Goal: Transaction & Acquisition: Purchase product/service

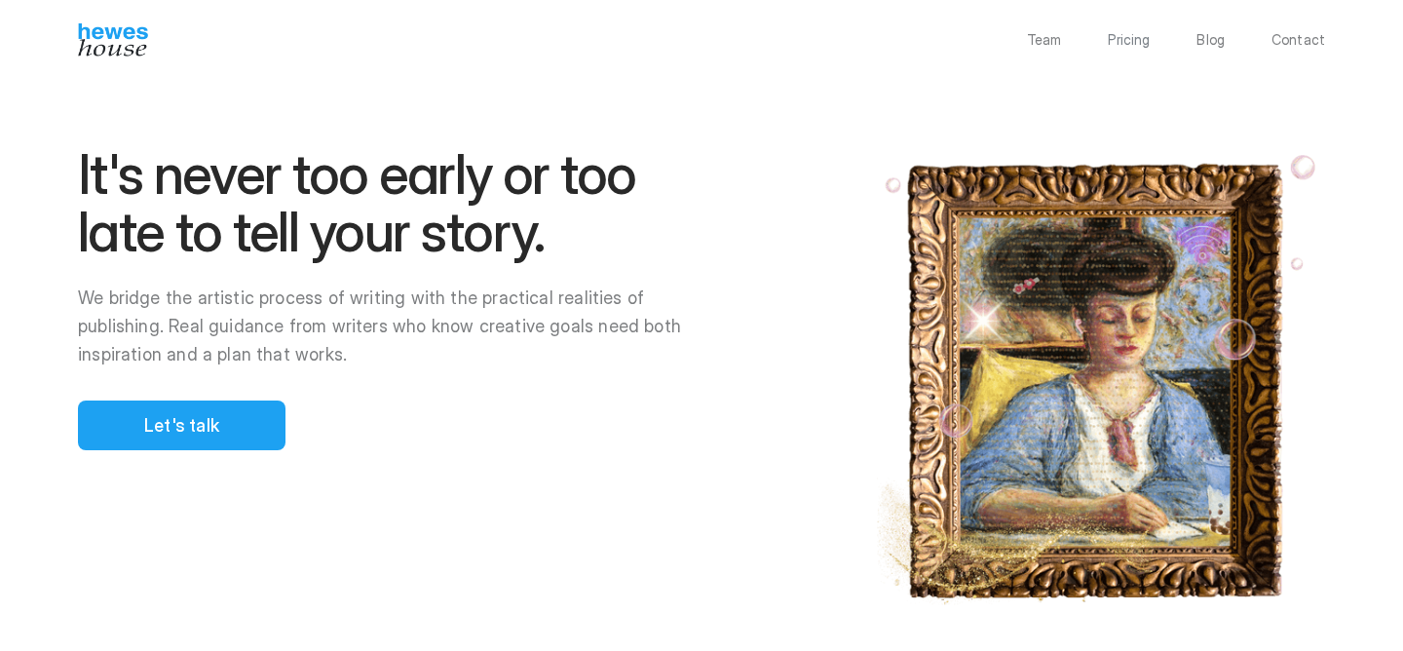
click at [1140, 44] on p "Pricing" at bounding box center [1128, 40] width 42 height 14
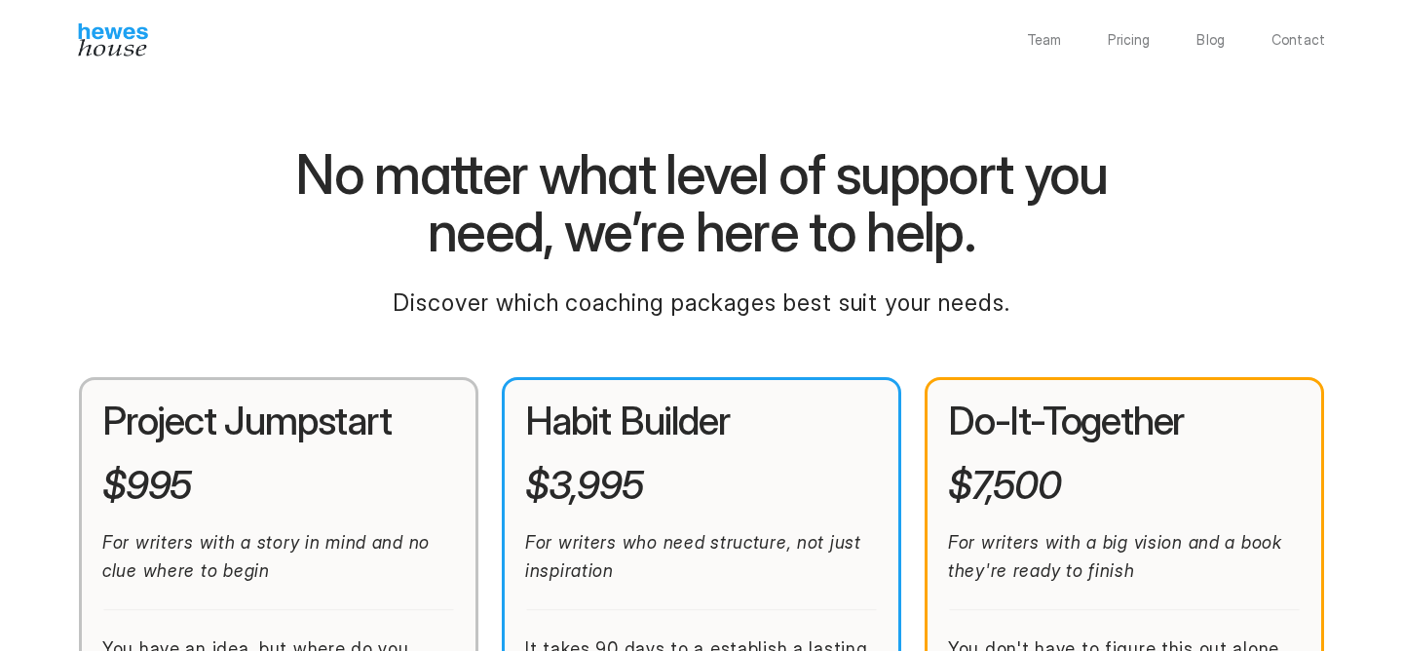
click at [546, 417] on h2 "Habit Builder" at bounding box center [701, 420] width 353 height 41
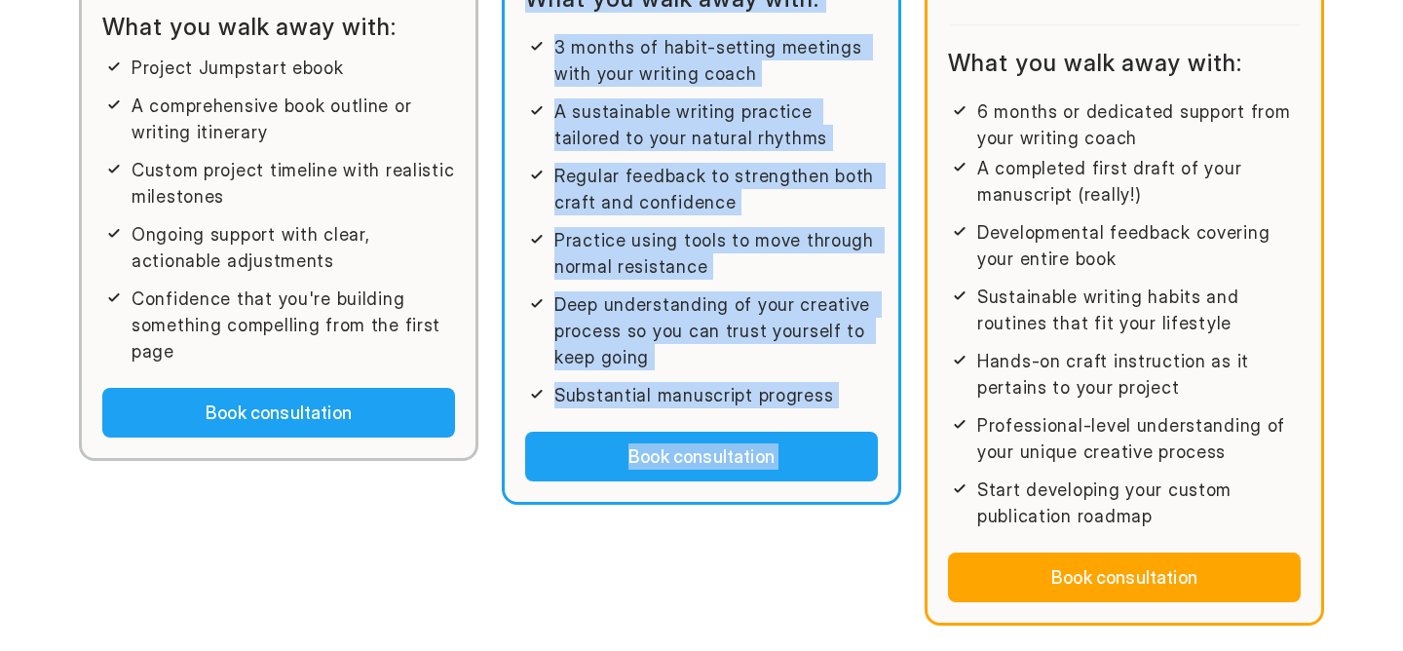
scroll to position [875, 0]
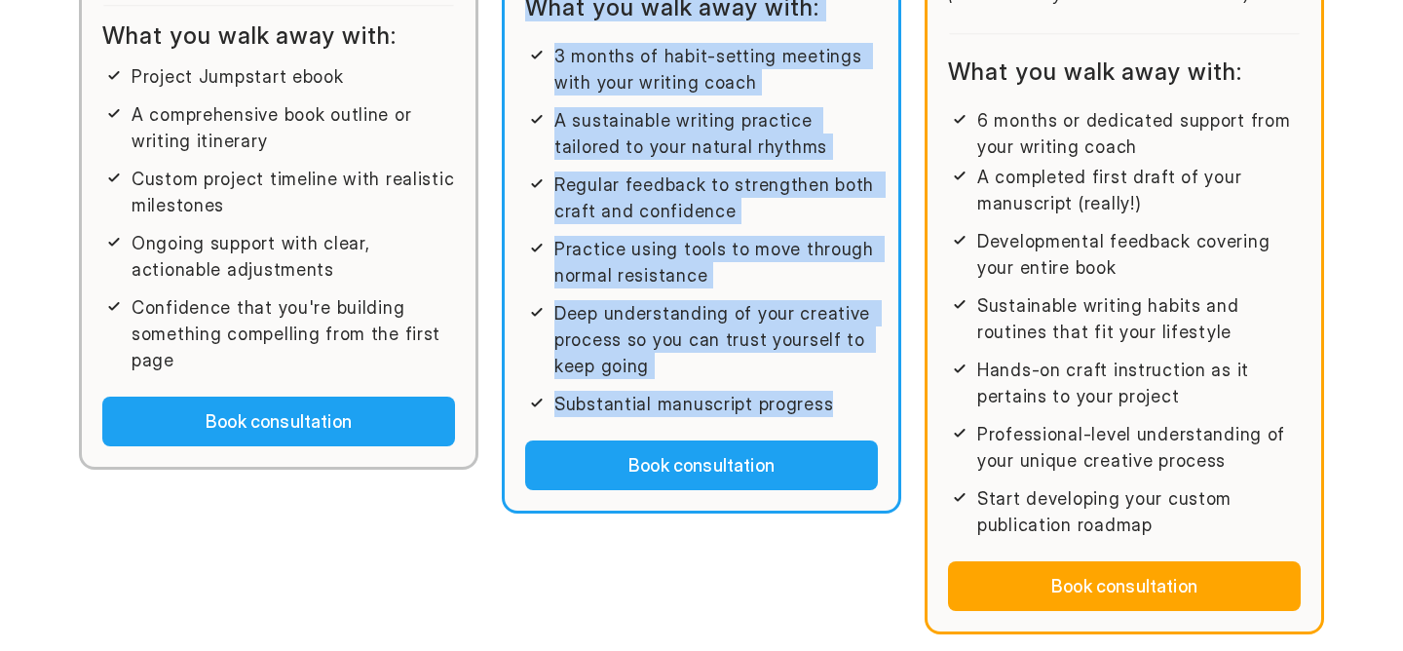
drag, startPoint x: 546, startPoint y: 417, endPoint x: 817, endPoint y: 409, distance: 270.9
click at [815, 409] on div "Habit Builder $3,995 For writers who need structure, not just inspiration It ta…" at bounding box center [701, 8] width 399 height 1012
click at [908, 315] on div "Project Jumpstart $995 For writers with a story in mind and no clue where to be…" at bounding box center [701, 97] width 1247 height 1190
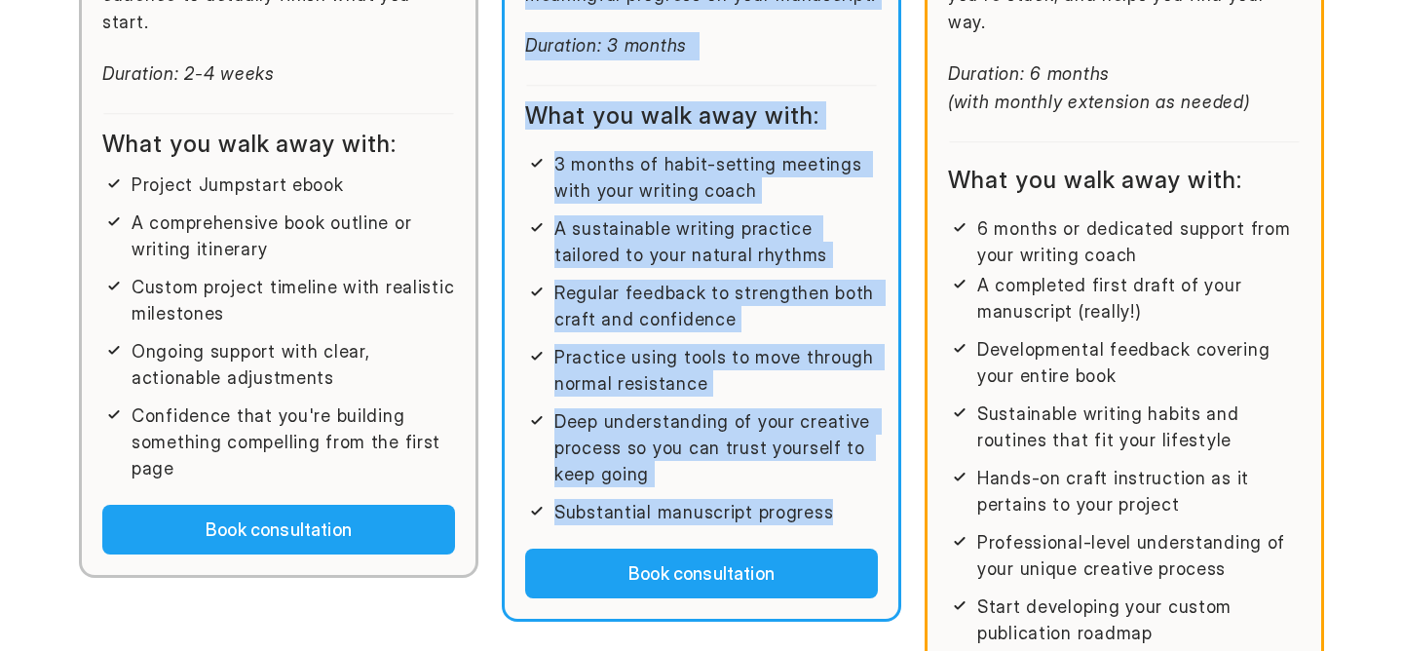
scroll to position [0, 0]
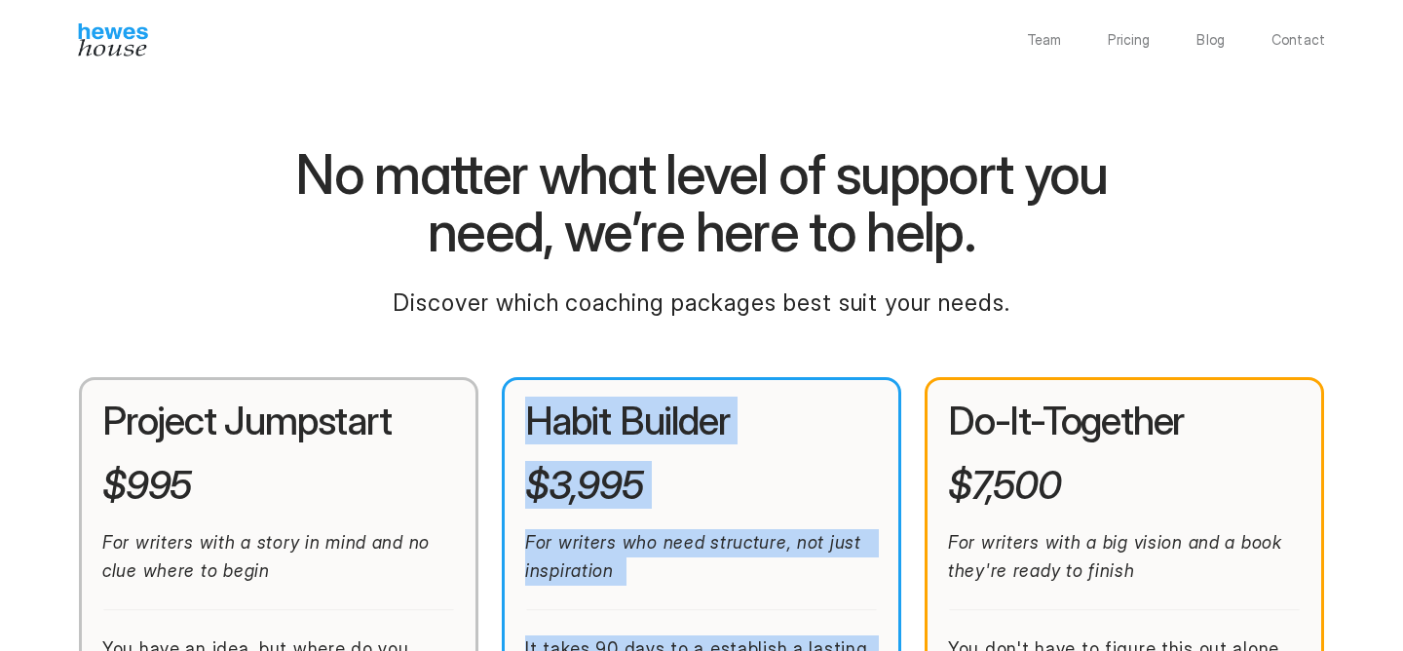
click at [109, 39] on img at bounding box center [113, 39] width 70 height 33
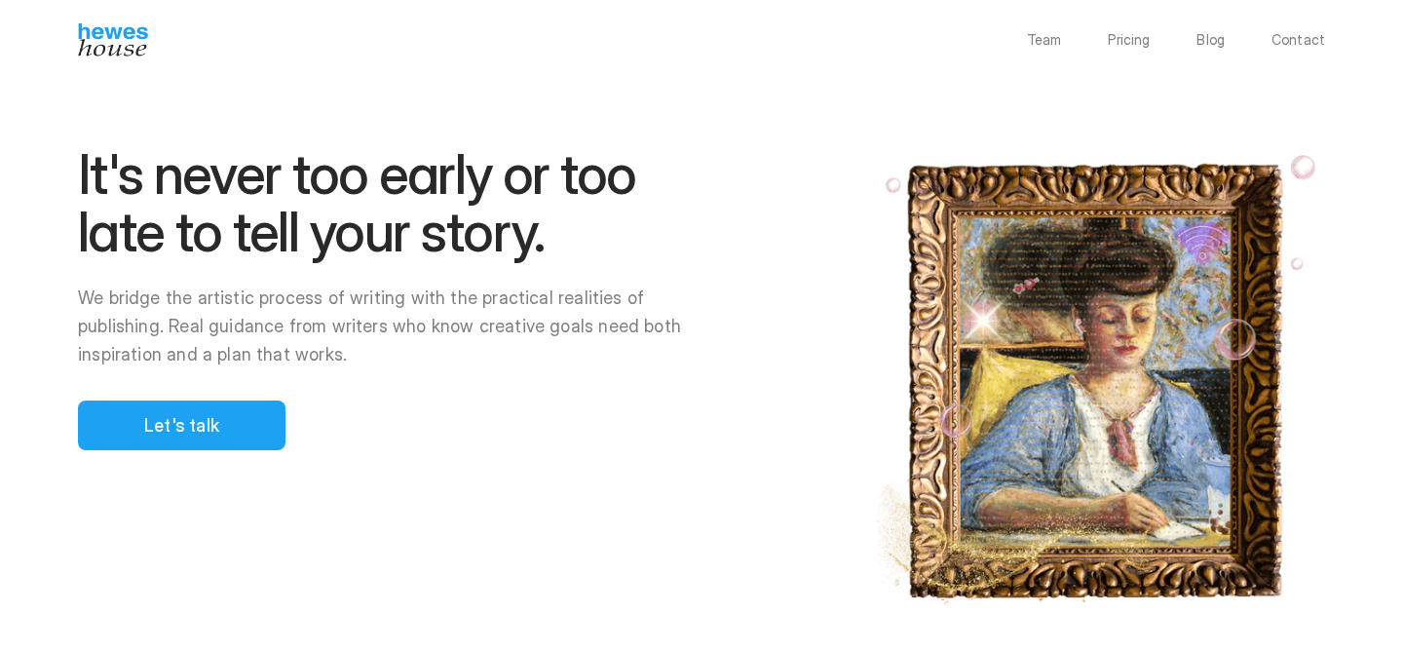
click at [220, 420] on div at bounding box center [701, 325] width 1403 height 651
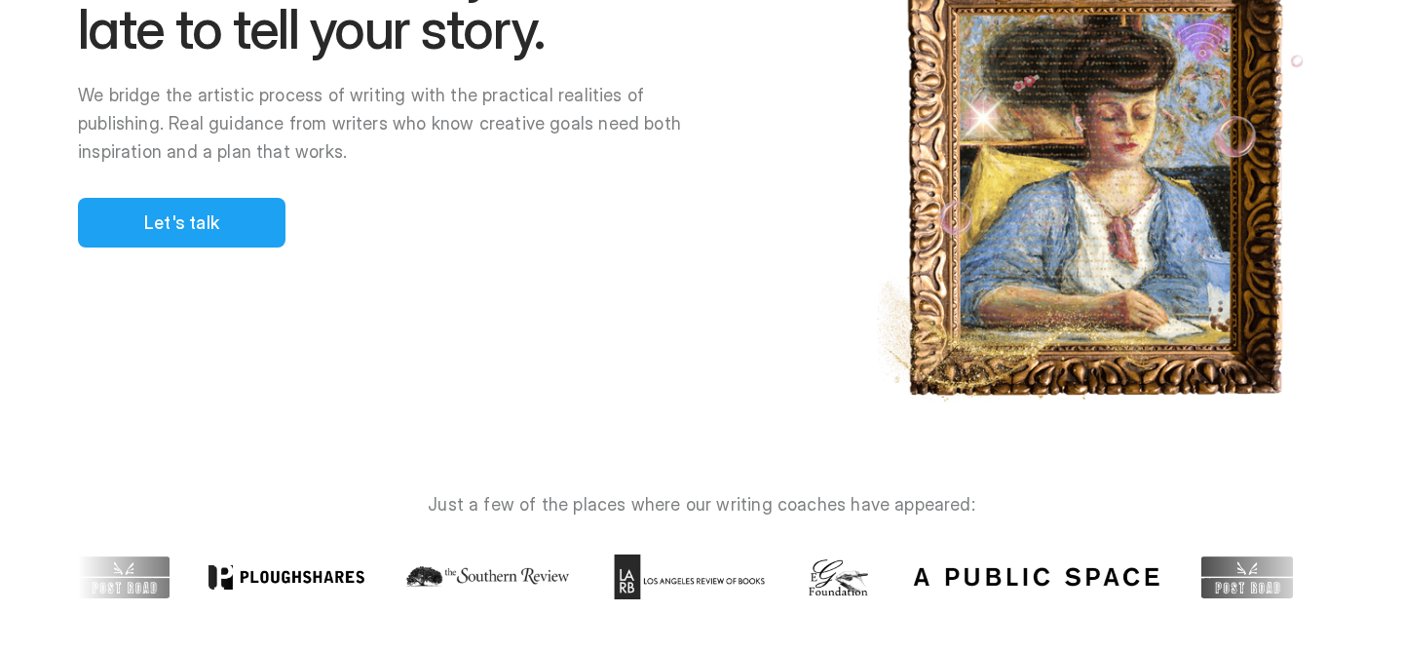
scroll to position [265, 0]
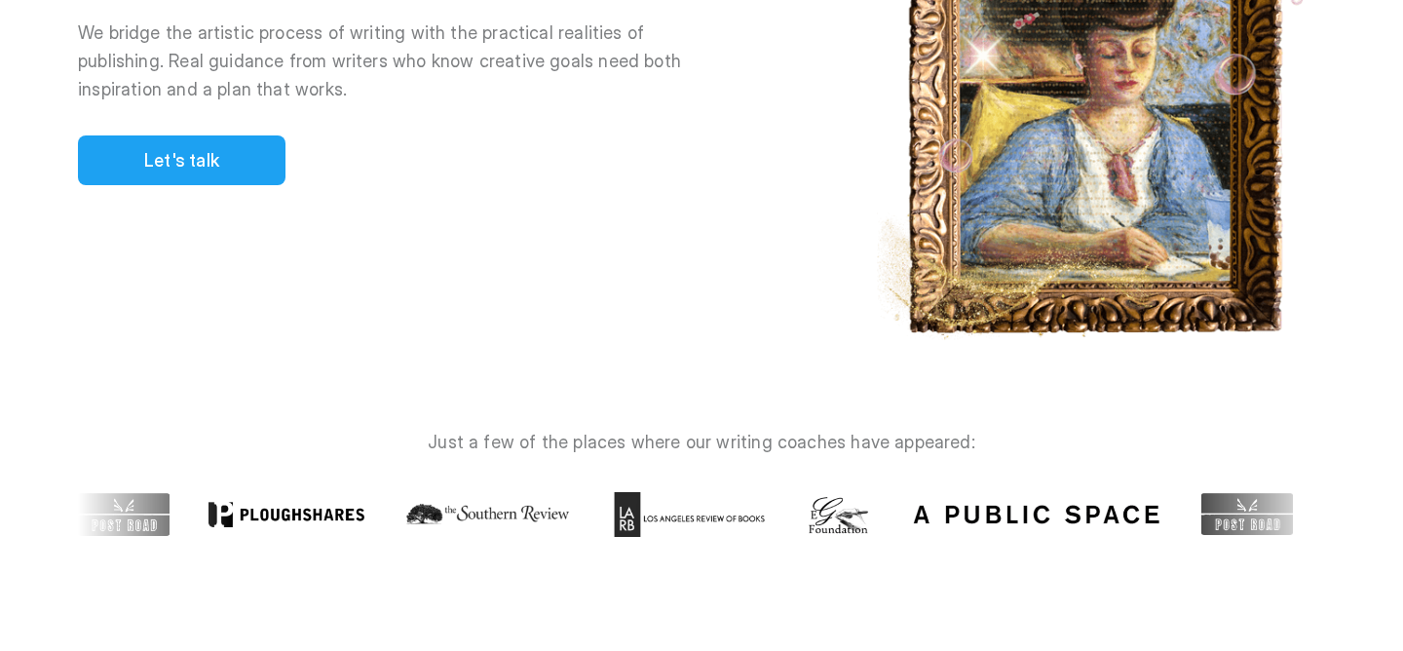
click at [465, 529] on div at bounding box center [701, 325] width 1403 height 651
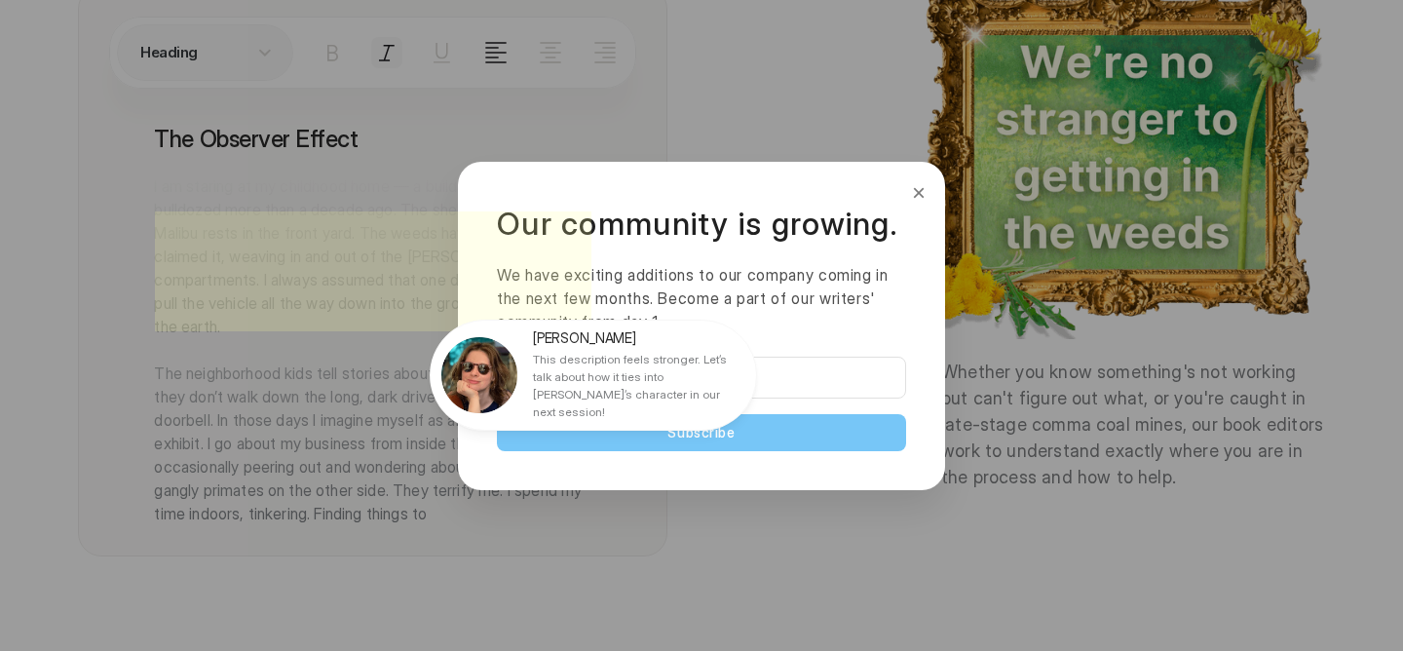
scroll to position [2775, 0]
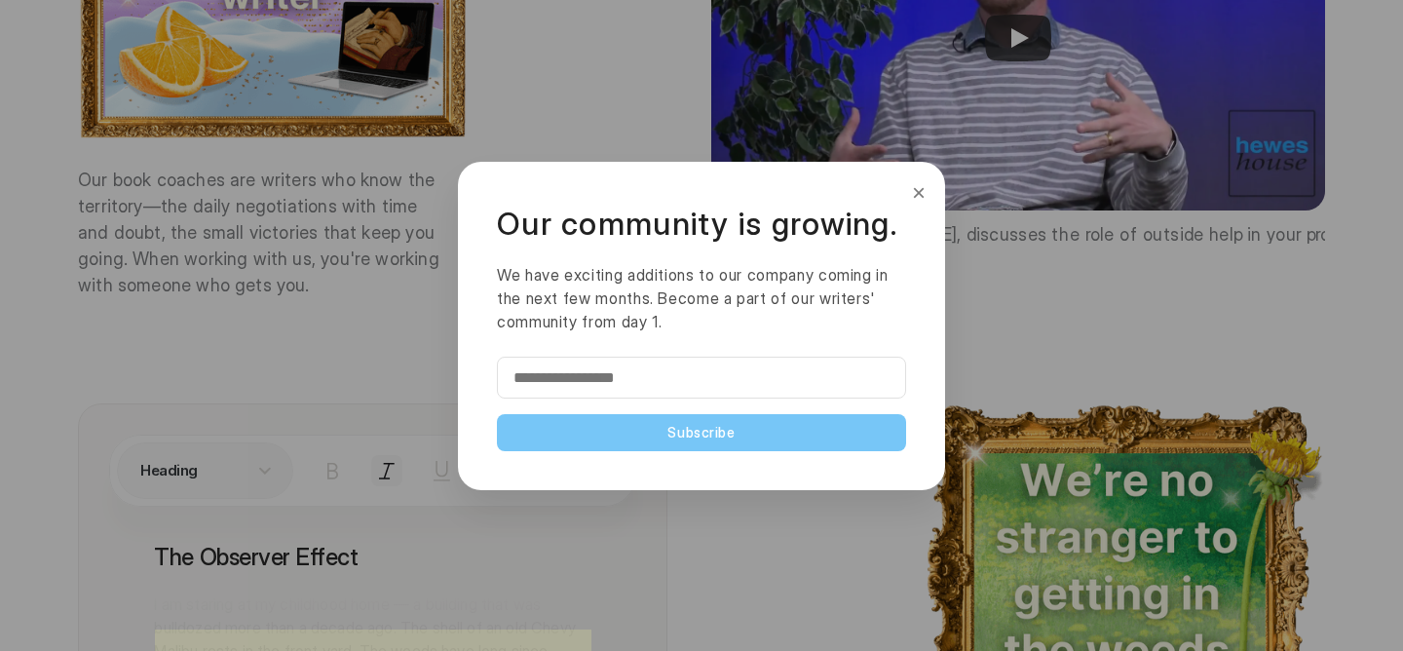
click at [908, 200] on button "×" at bounding box center [918, 192] width 21 height 31
